Goal: Task Accomplishment & Management: Manage account settings

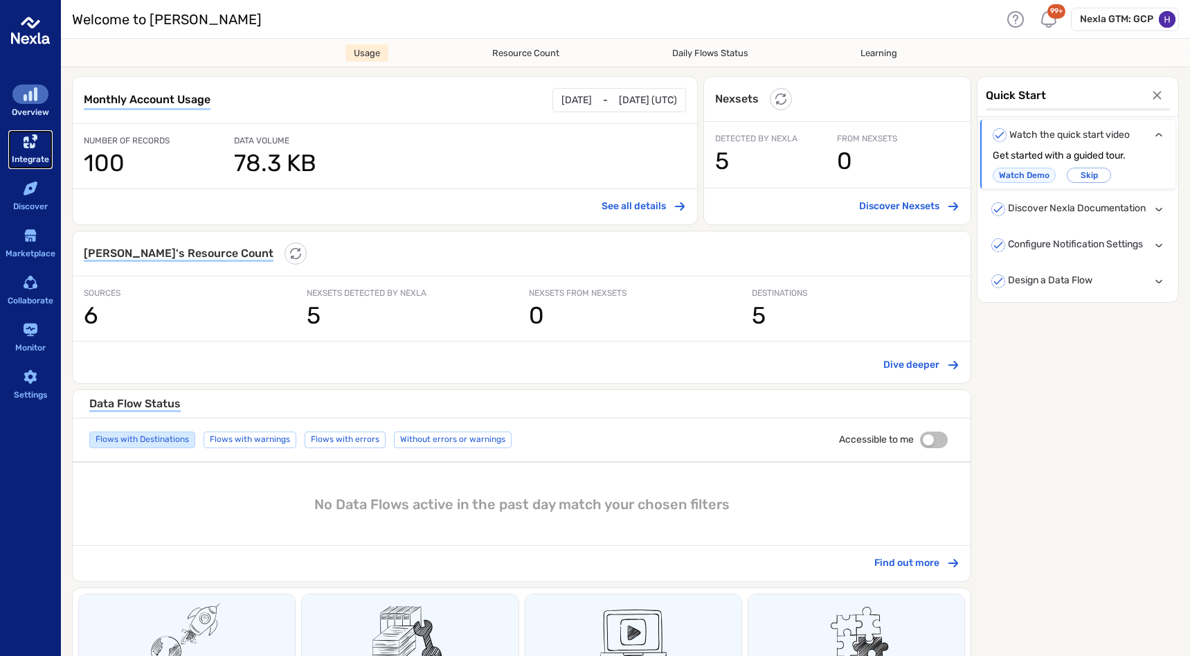
click at [26, 149] on div "sidebar-container" at bounding box center [30, 141] width 36 height 19
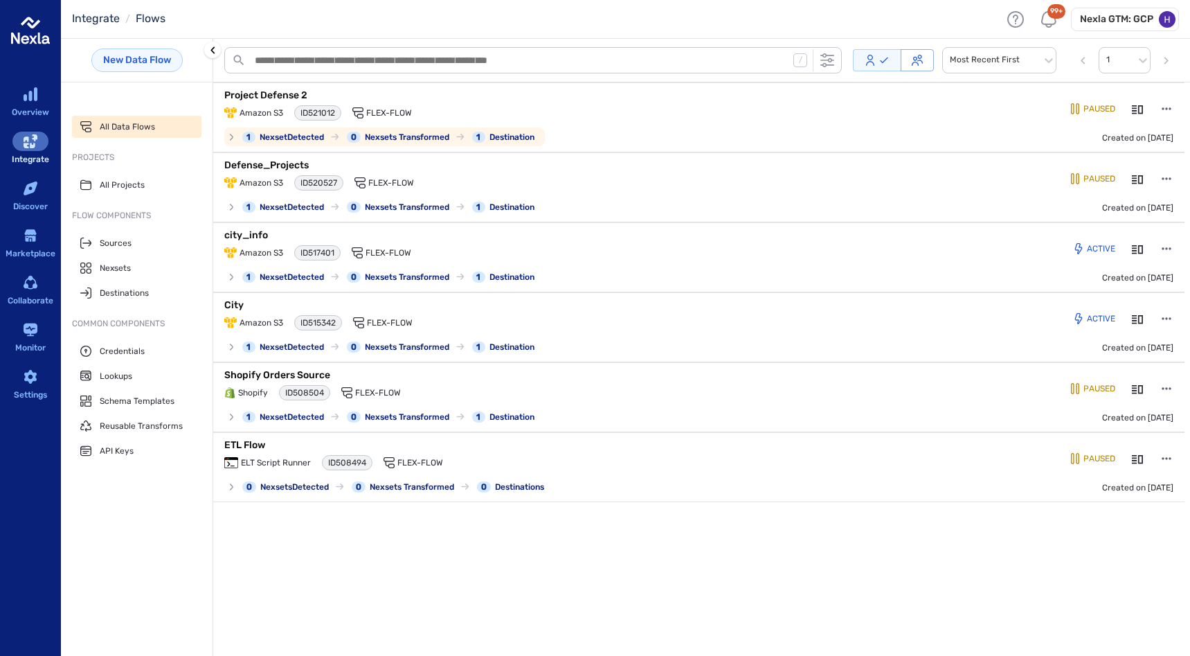
click at [284, 94] on p "Project Defense 2" at bounding box center [397, 96] width 346 height 14
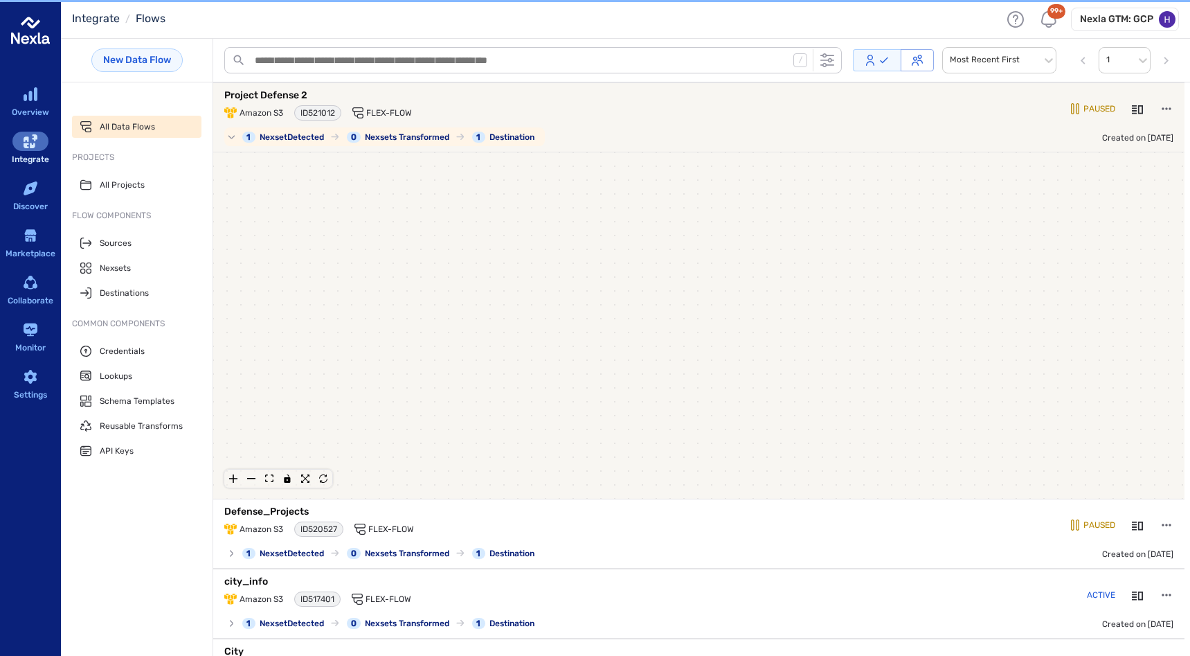
scroll to position [2, 0]
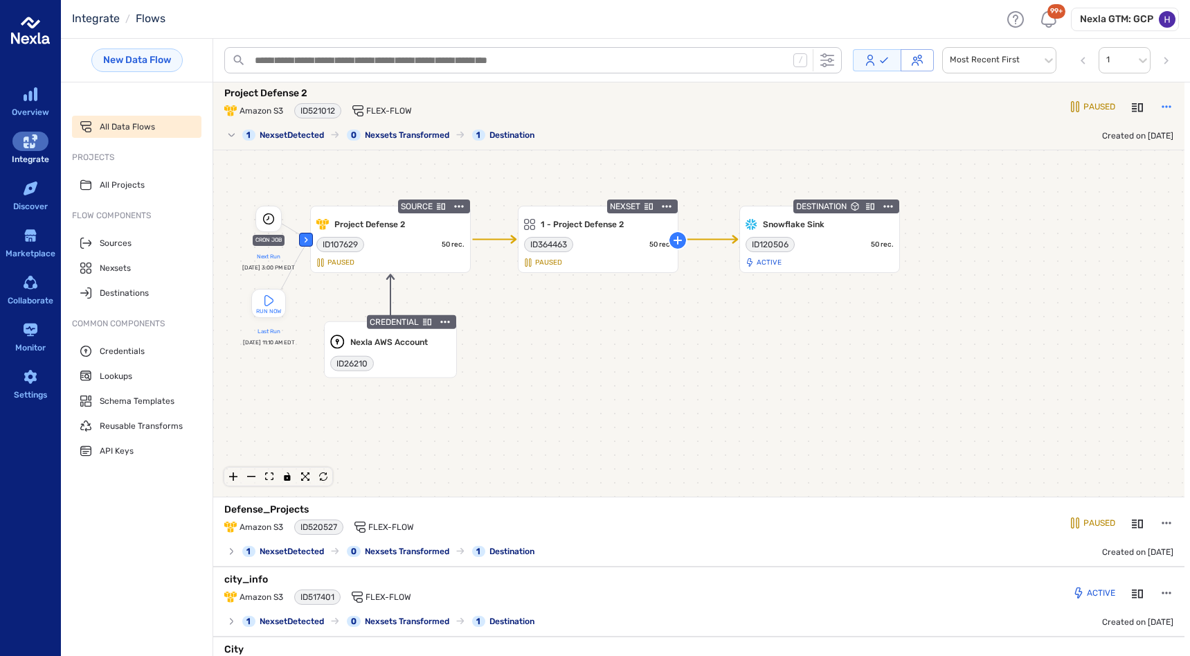
click at [1160, 104] on icon "button" at bounding box center [1167, 107] width 14 height 14
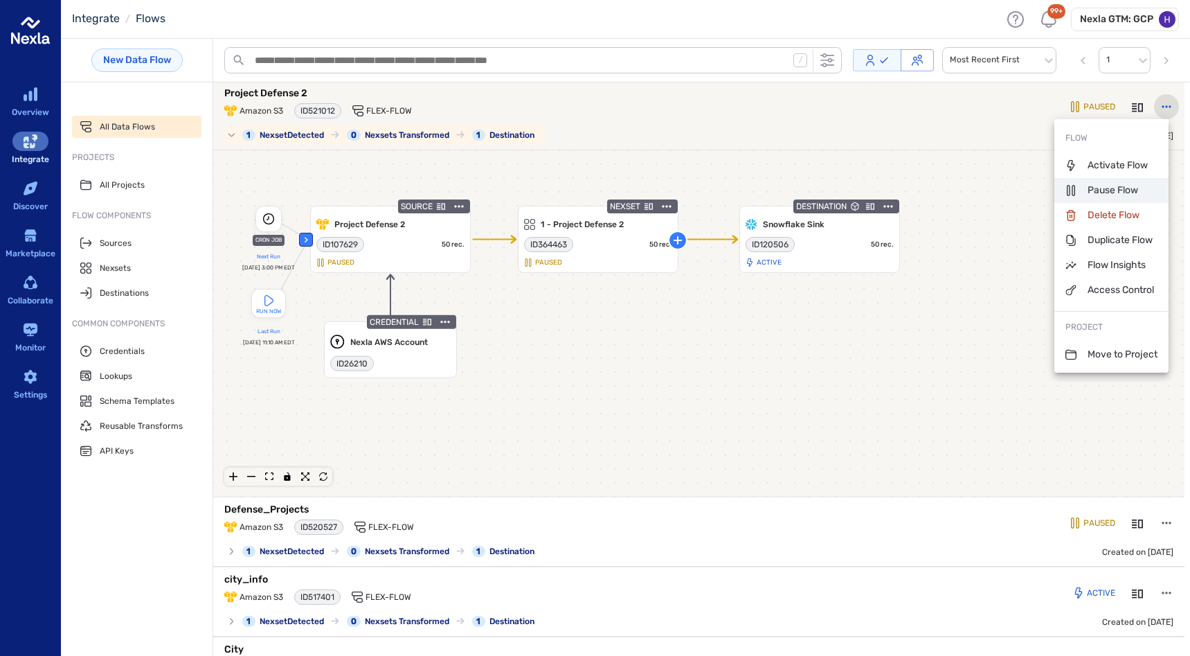
click at [1100, 186] on p "Pause Flow" at bounding box center [1102, 190] width 73 height 14
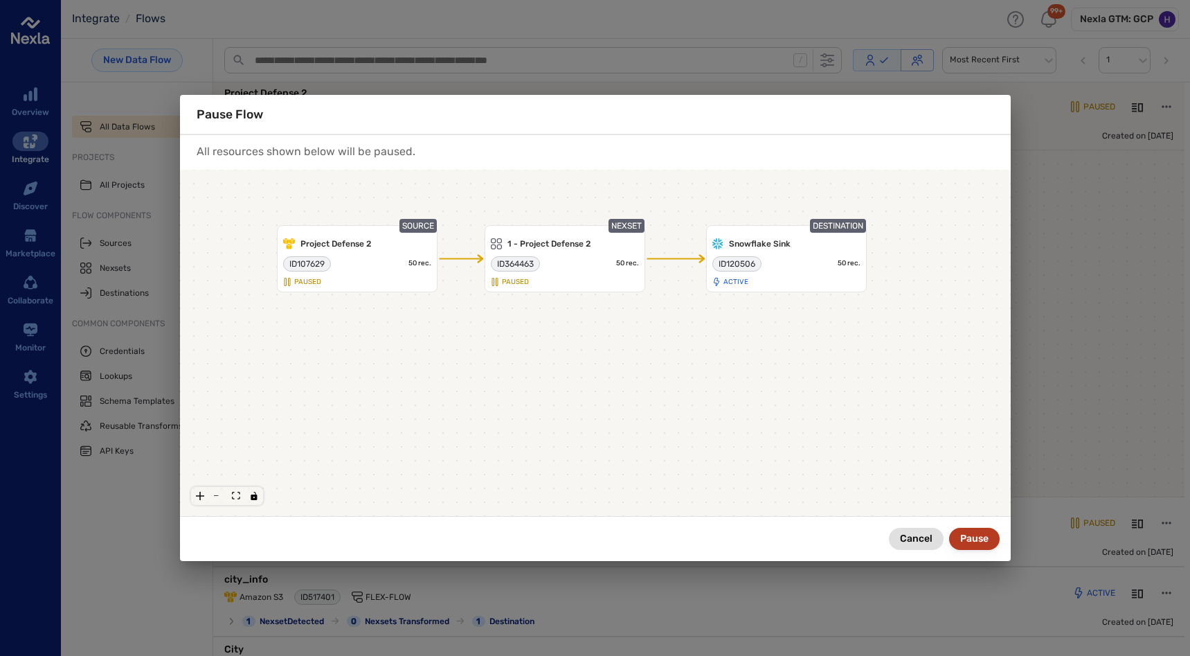
click at [974, 541] on button "Pause" at bounding box center [974, 539] width 51 height 22
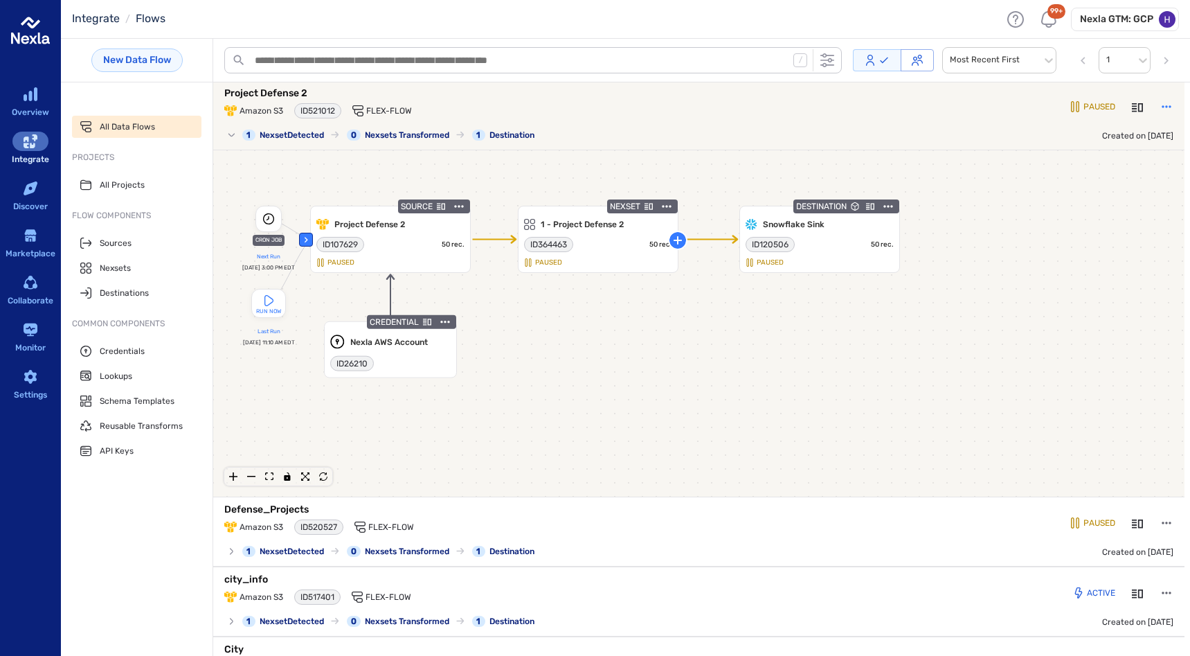
click at [1160, 104] on icon "button" at bounding box center [1167, 107] width 14 height 14
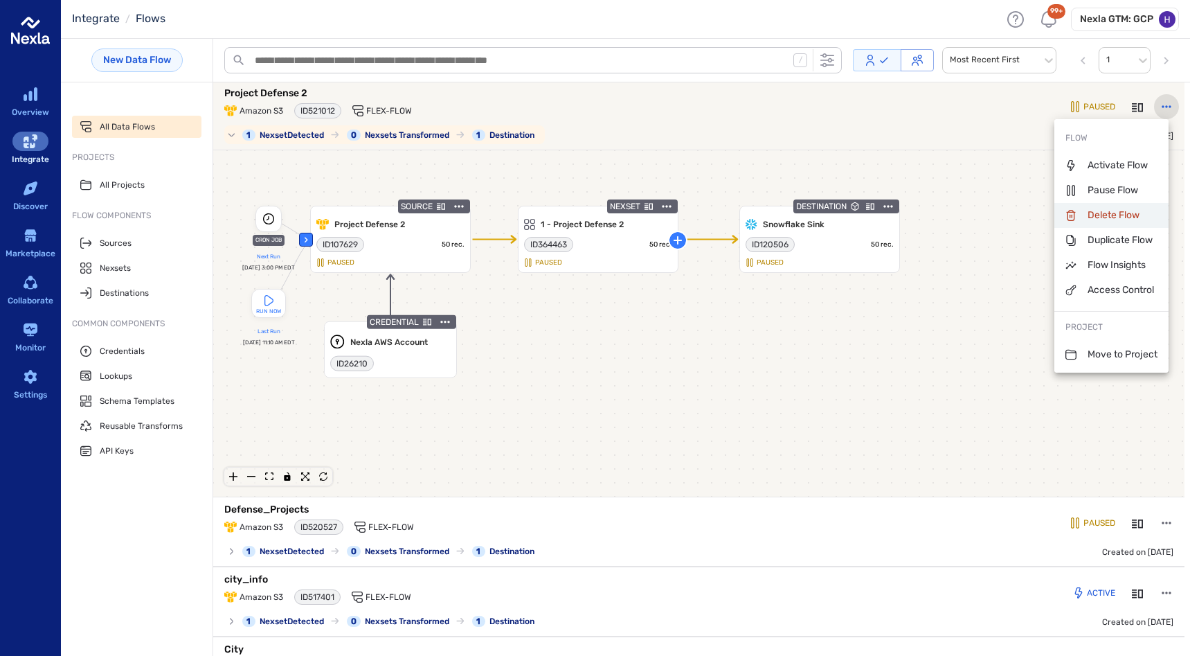
click at [1097, 213] on p "Delete Flow" at bounding box center [1103, 215] width 74 height 14
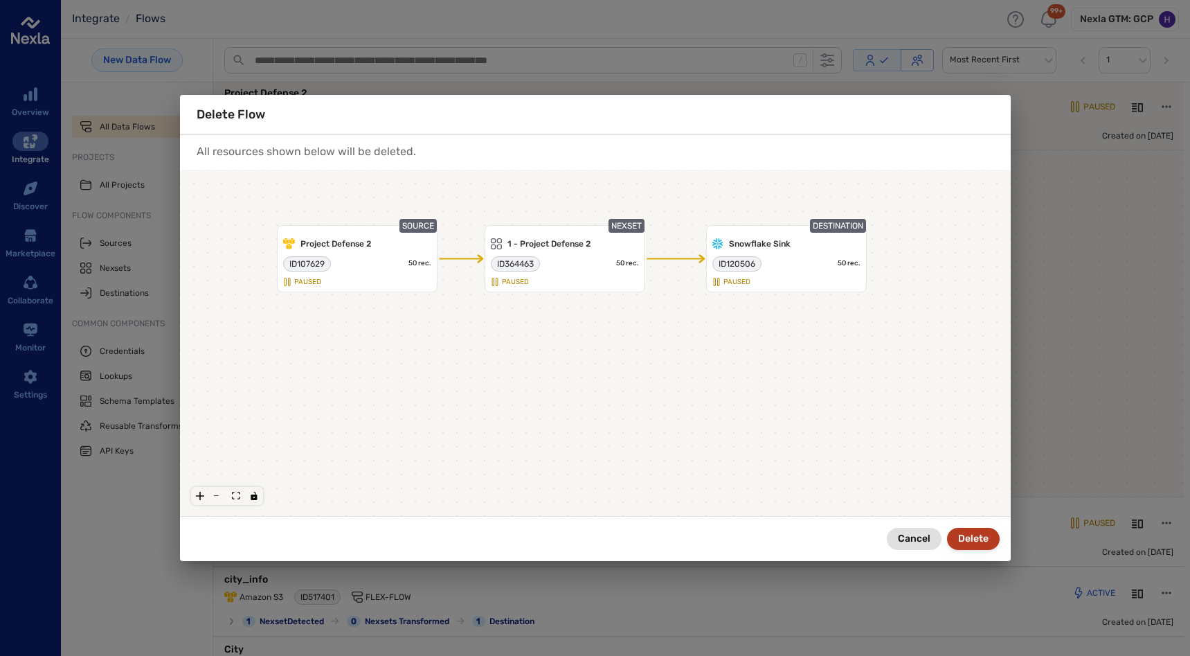
click at [969, 533] on button "Delete" at bounding box center [973, 539] width 53 height 22
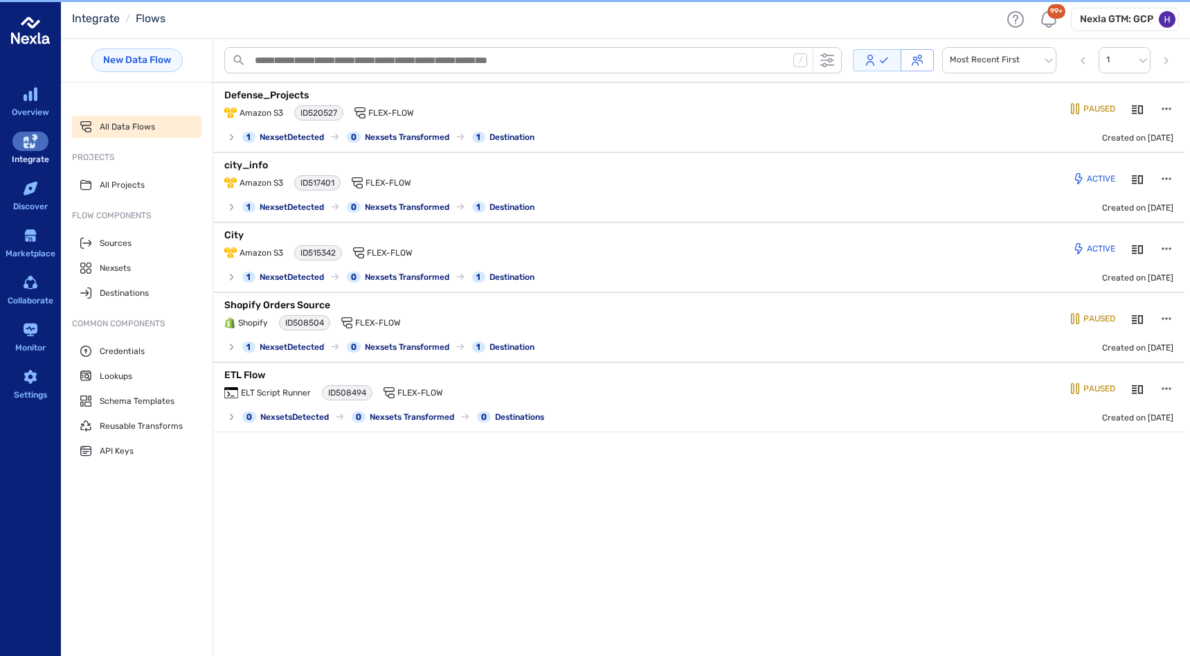
scroll to position [0, 0]
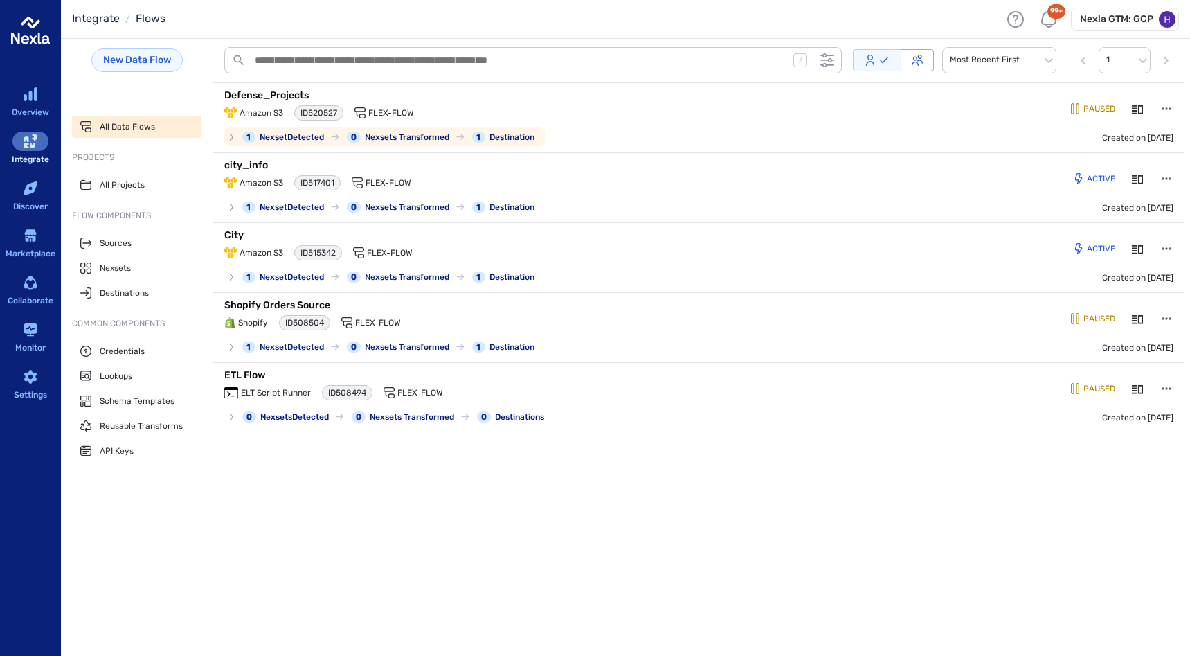
click at [286, 93] on p "Defense_Projects" at bounding box center [397, 96] width 346 height 14
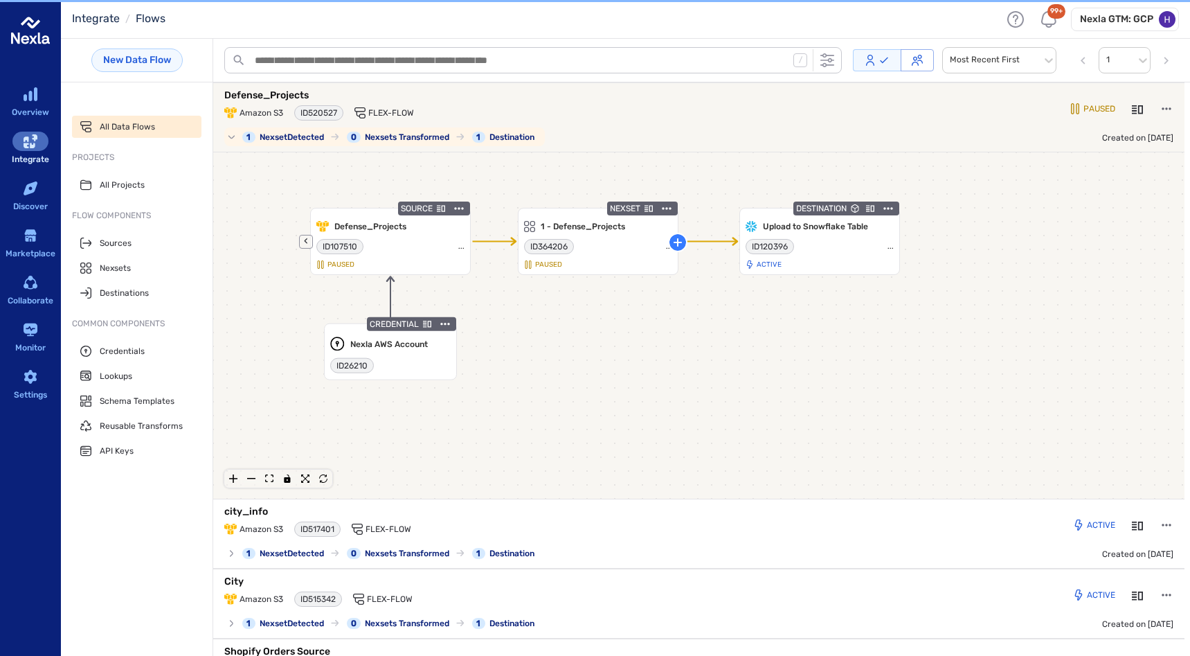
scroll to position [2, 0]
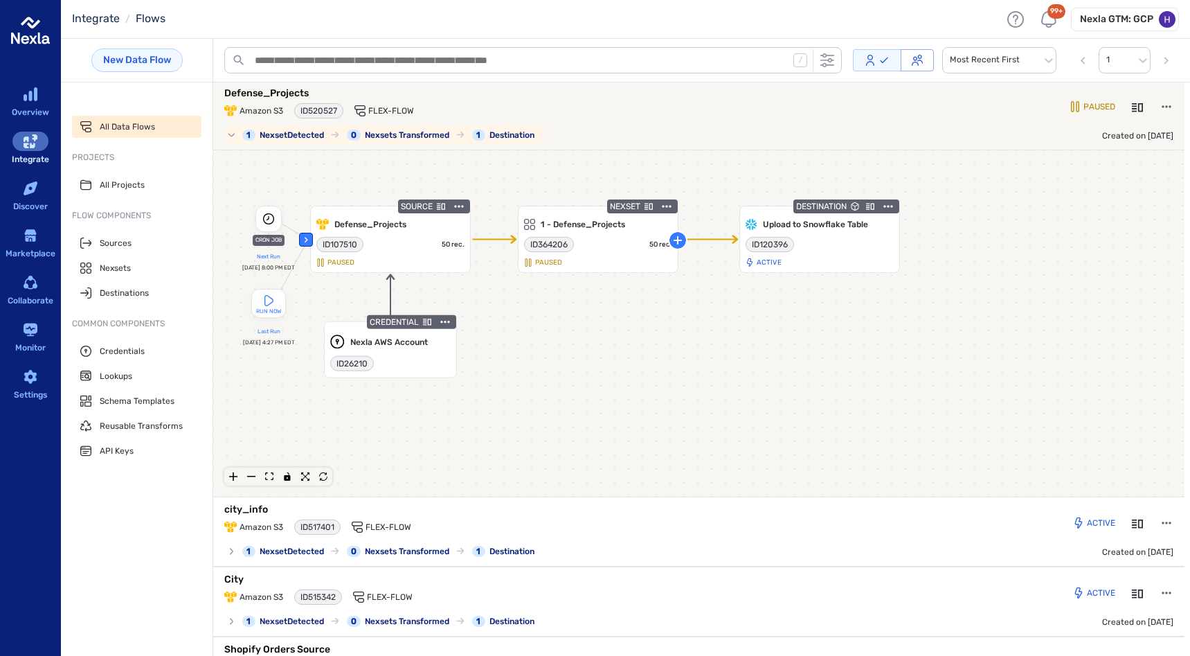
click at [286, 93] on p "Defense_Projects" at bounding box center [397, 94] width 346 height 14
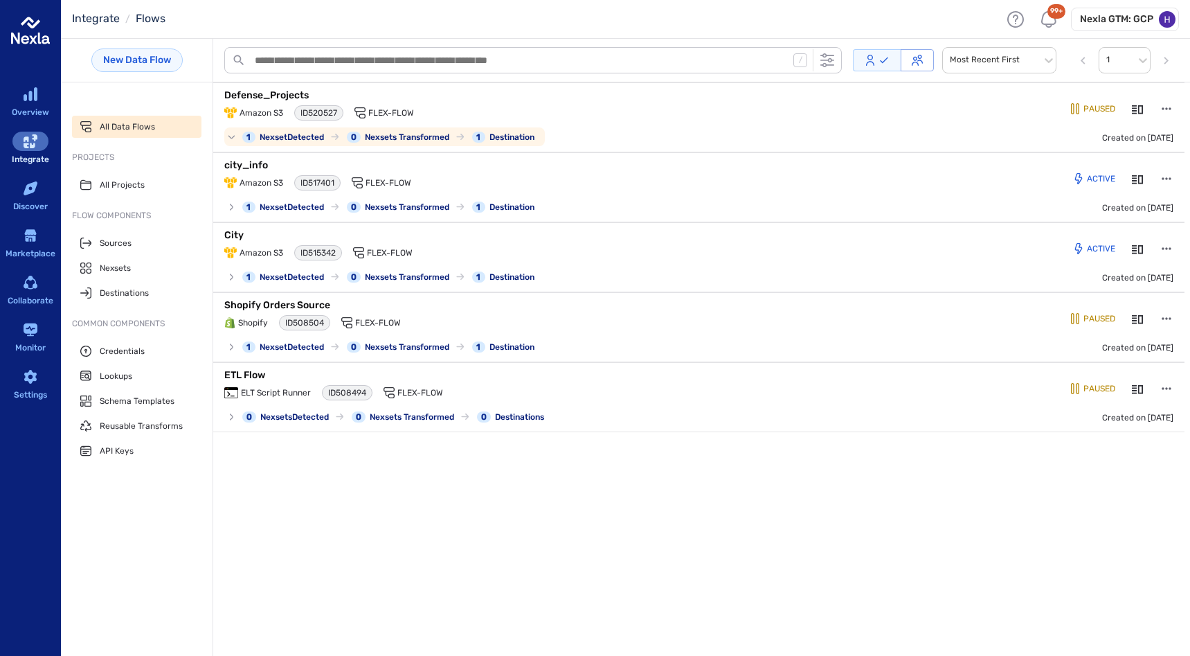
scroll to position [0, 0]
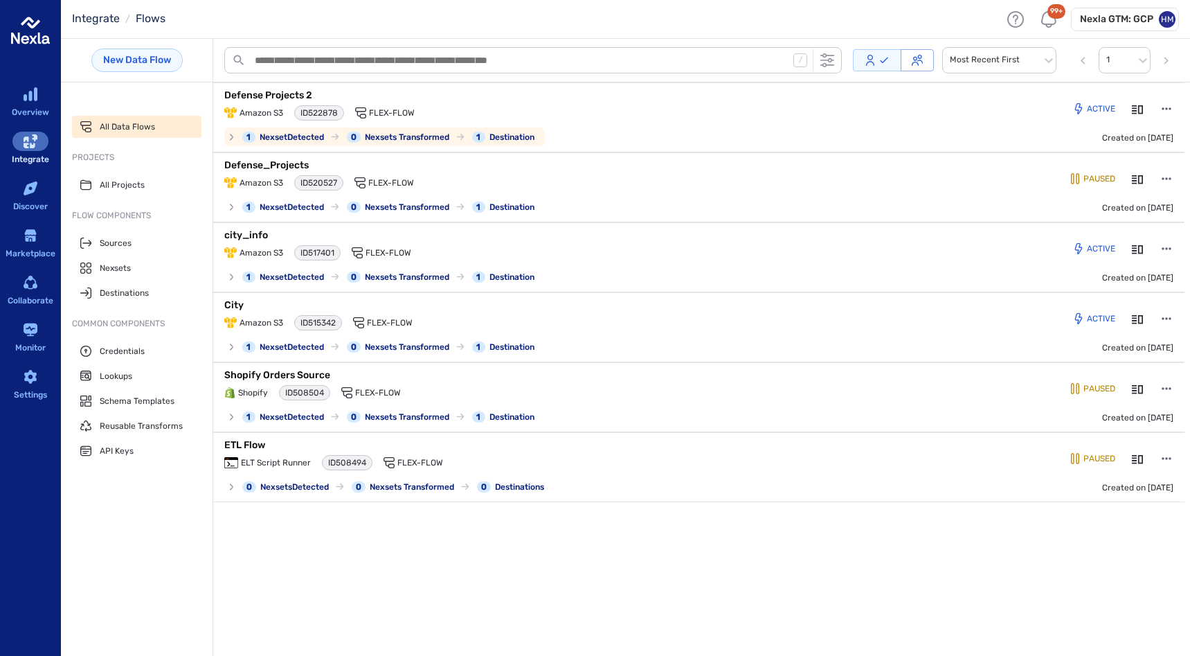
click at [388, 93] on p "Defense Projects 2" at bounding box center [397, 96] width 346 height 14
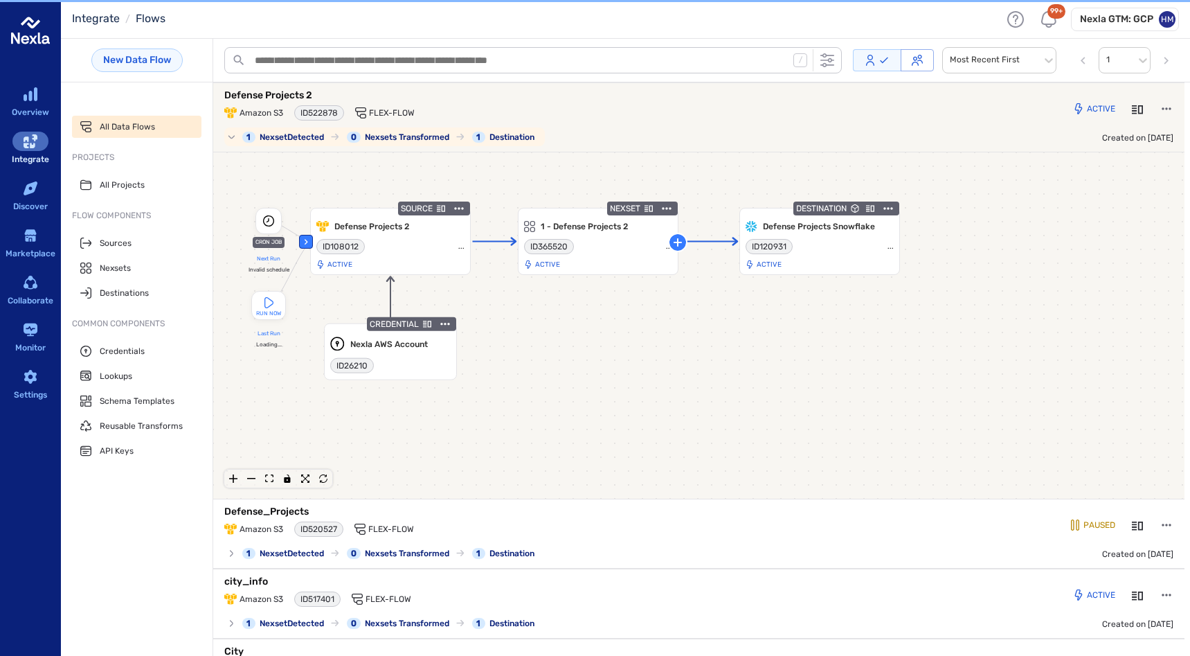
scroll to position [2, 0]
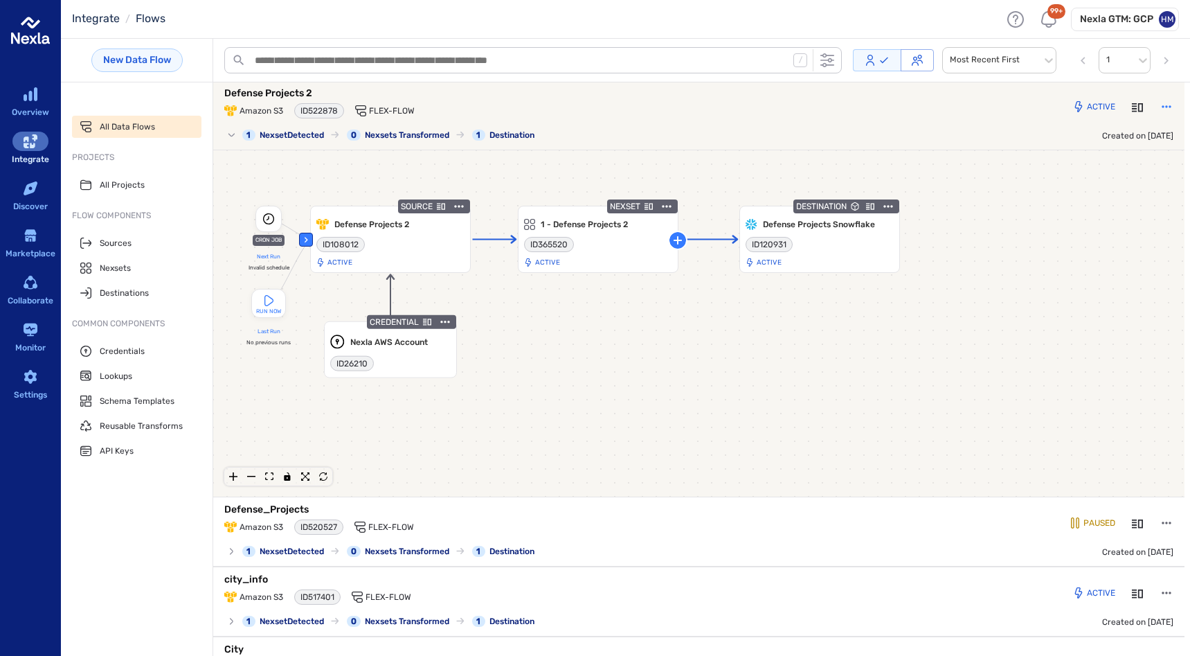
click at [1160, 103] on icon "button" at bounding box center [1167, 107] width 14 height 14
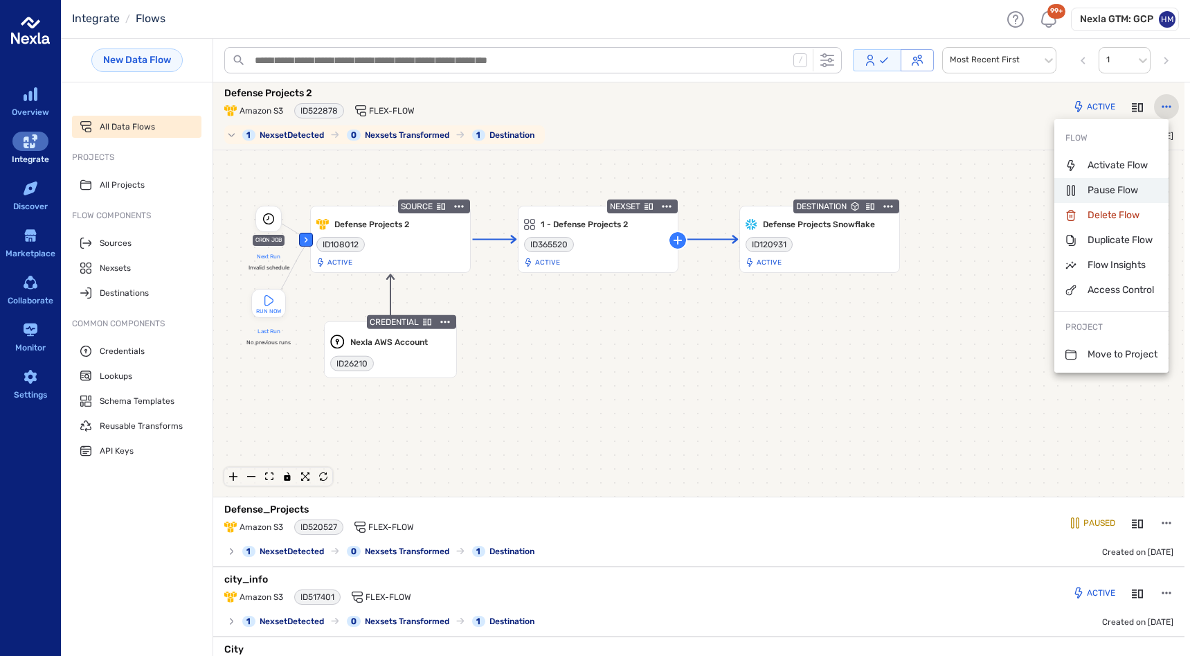
click at [1092, 193] on p "Pause Flow" at bounding box center [1102, 190] width 73 height 14
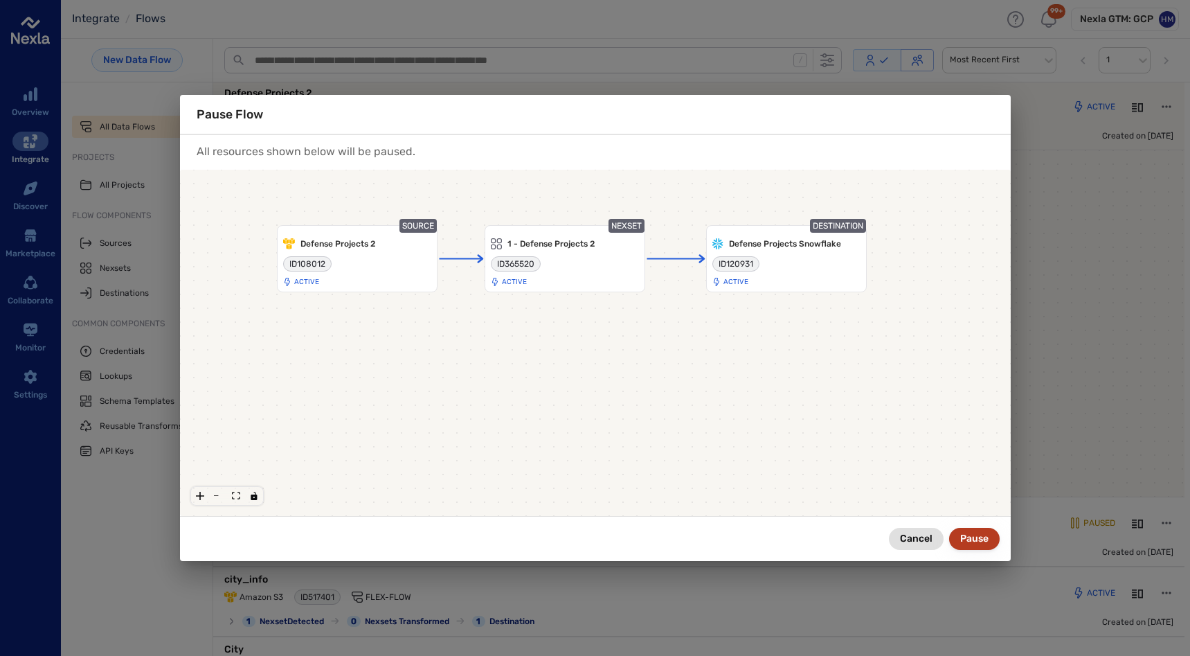
click at [973, 541] on button "Pause" at bounding box center [974, 539] width 51 height 22
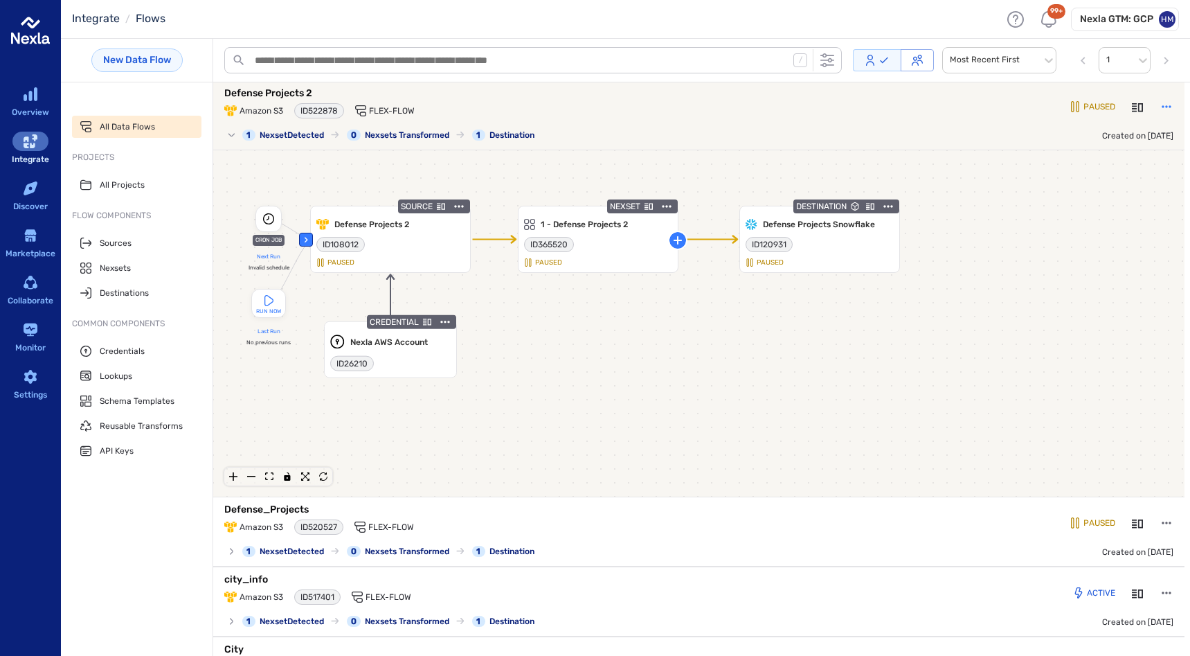
click at [1160, 105] on icon "button" at bounding box center [1167, 107] width 14 height 14
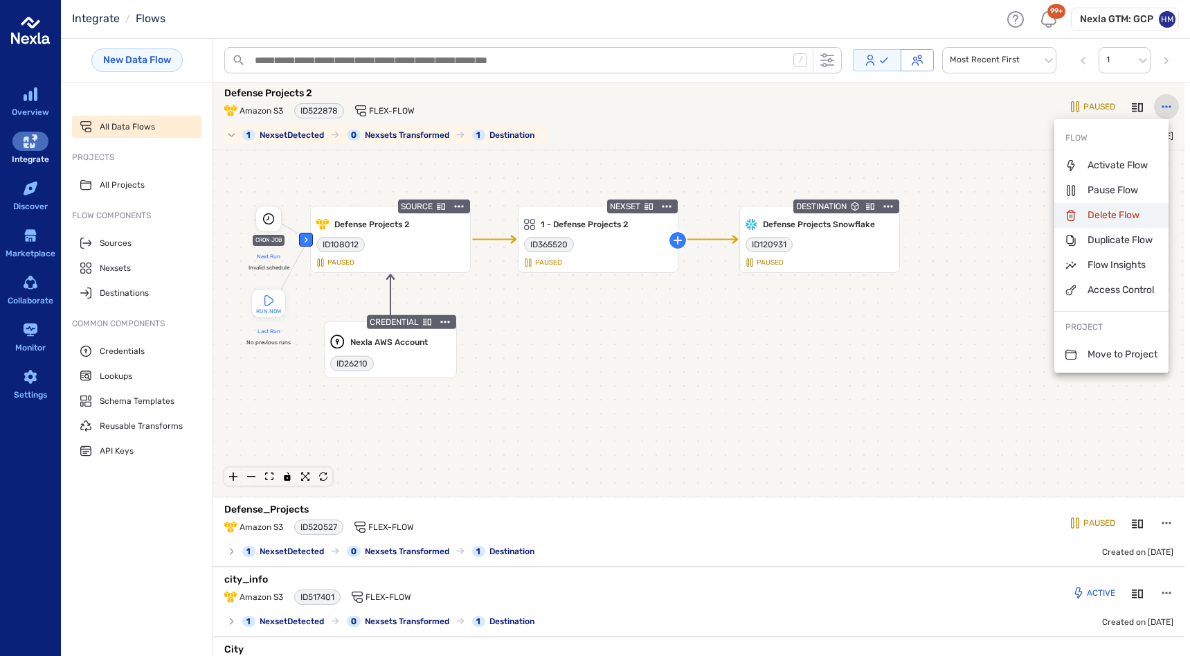
click at [1107, 210] on p "Delete Flow" at bounding box center [1103, 215] width 74 height 14
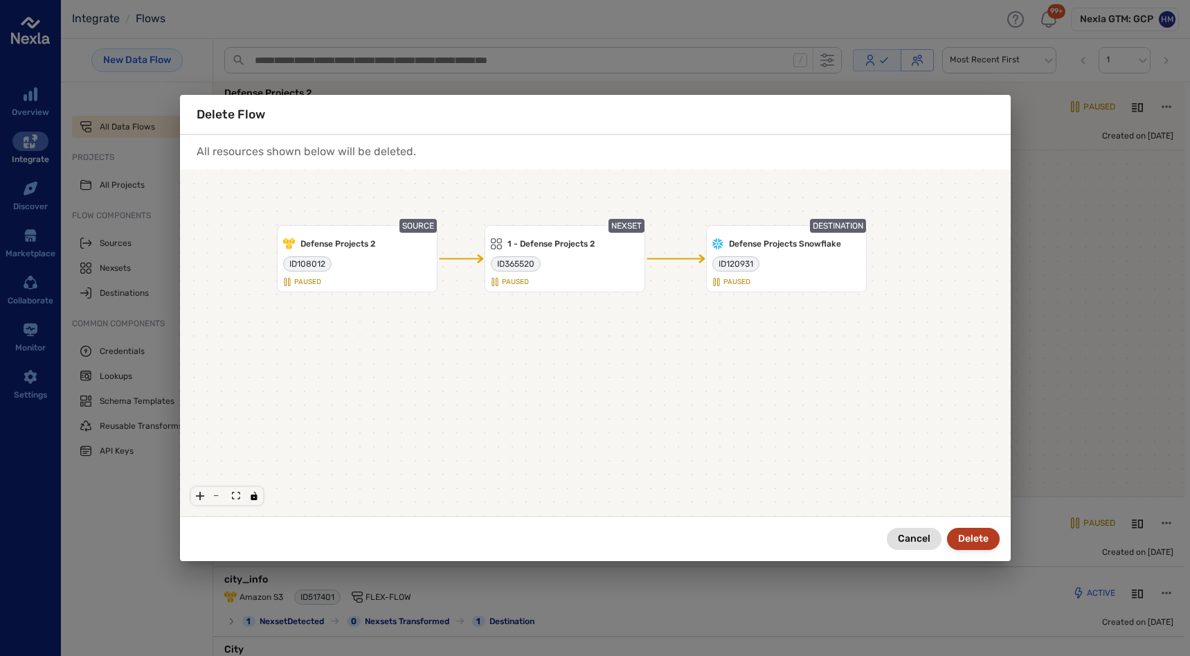
click at [967, 539] on button "Delete" at bounding box center [973, 539] width 53 height 22
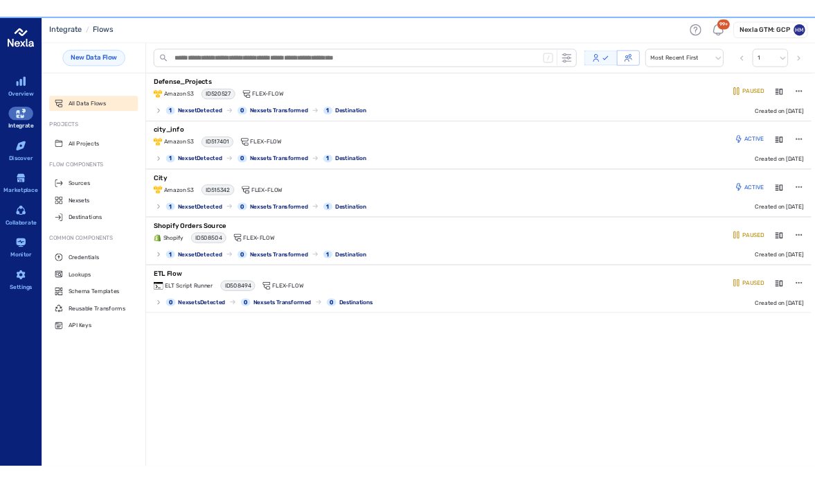
scroll to position [0, 0]
